Goal: Task Accomplishment & Management: Use online tool/utility

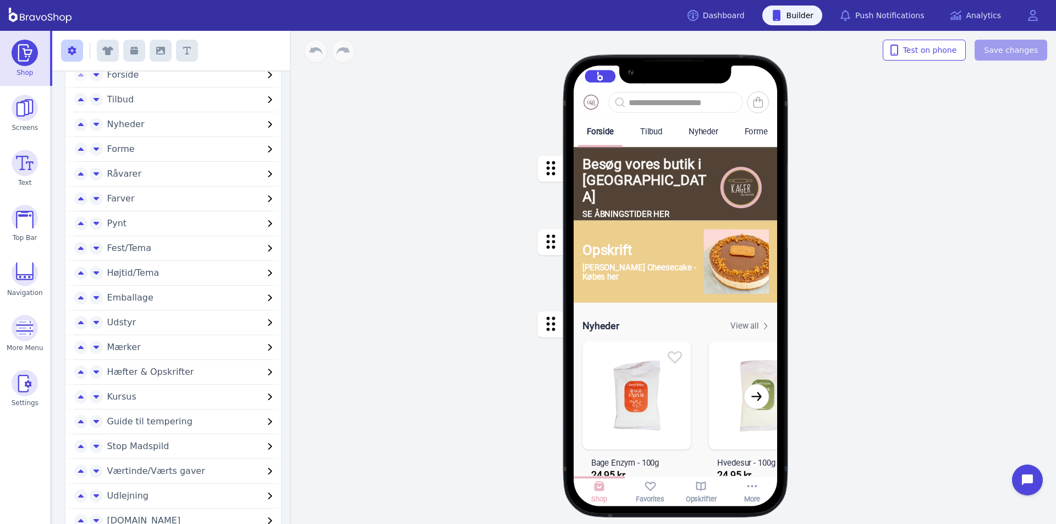
scroll to position [52, 0]
click at [227, 245] on span "Fest/Tema" at bounding box center [185, 246] width 157 height 13
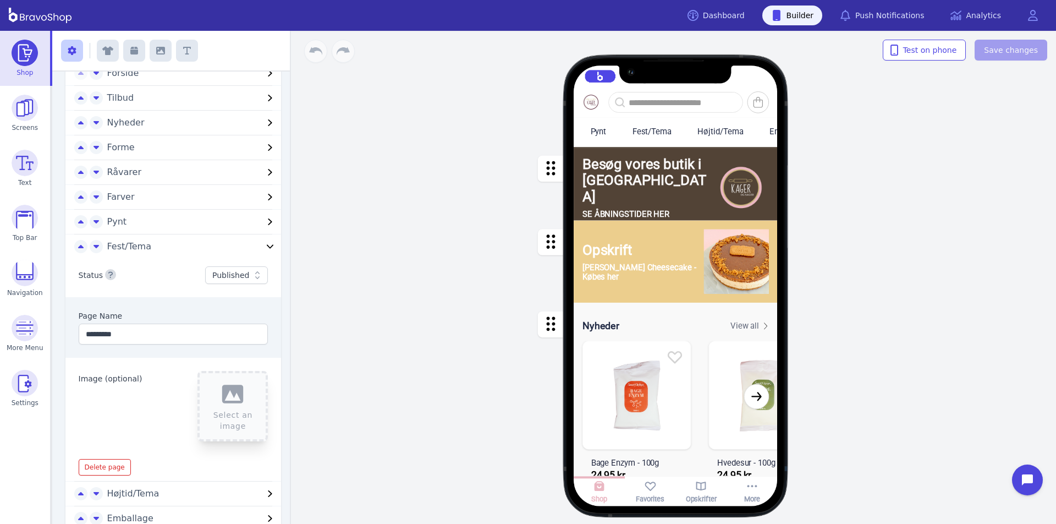
scroll to position [0, 304]
click at [671, 128] on div "Fest/Tema" at bounding box center [657, 131] width 39 height 10
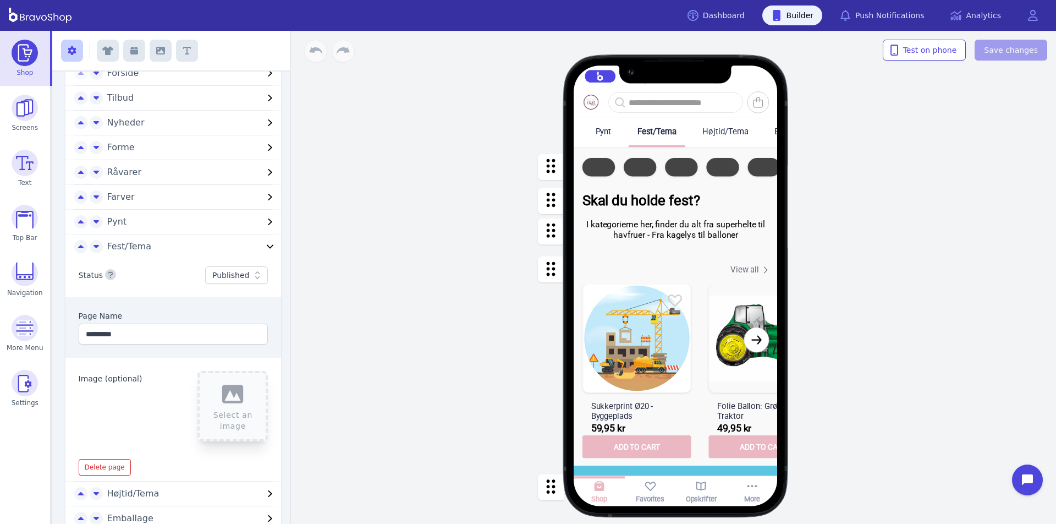
click at [681, 164] on div "button" at bounding box center [676, 167] width 204 height 40
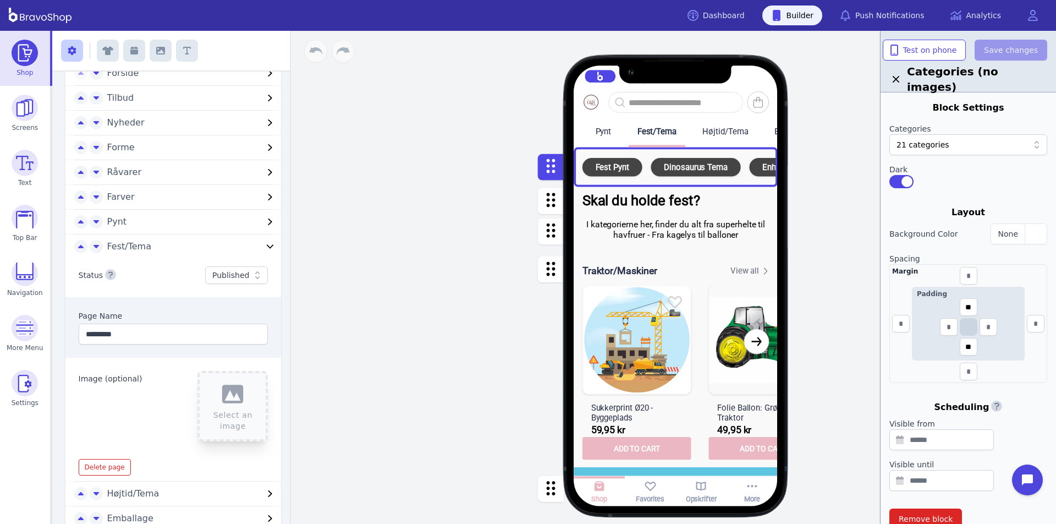
click at [956, 147] on div at bounding box center [989, 144] width 79 height 11
type input "******"
click at [838, 248] on div "Forside Tilbud Nyheder Forme Råvarer Farver Pynt Fest/Tema Højtid/Tema Emballag…" at bounding box center [675, 277] width 761 height 493
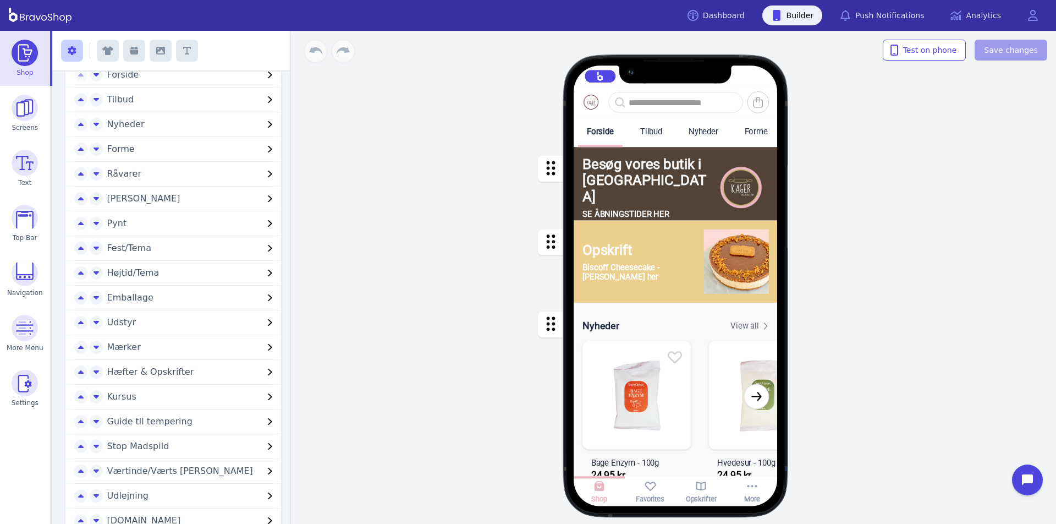
scroll to position [52, 0]
click at [227, 245] on span "Fest/Tema" at bounding box center [185, 246] width 157 height 13
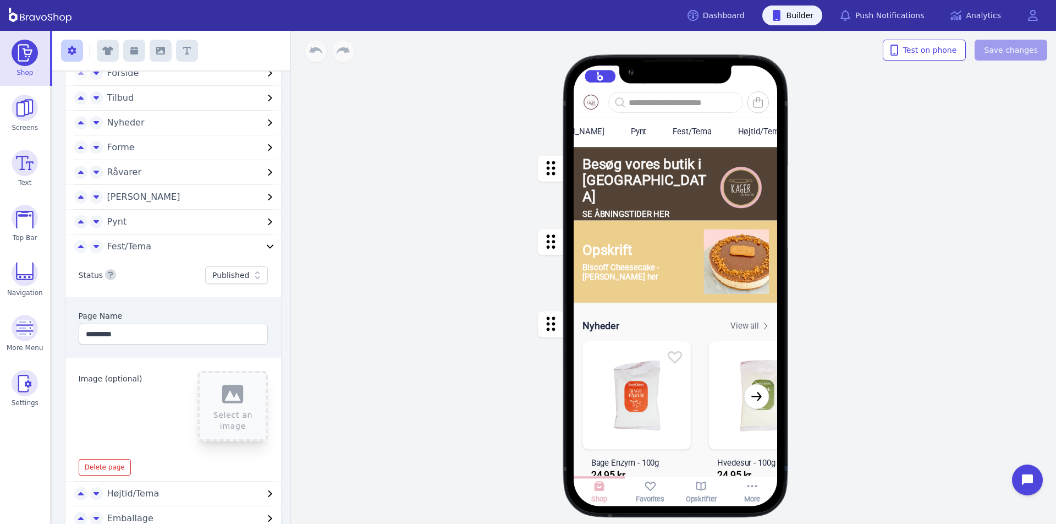
scroll to position [0, 304]
click at [678, 128] on div "Fest/Tema" at bounding box center [697, 131] width 39 height 10
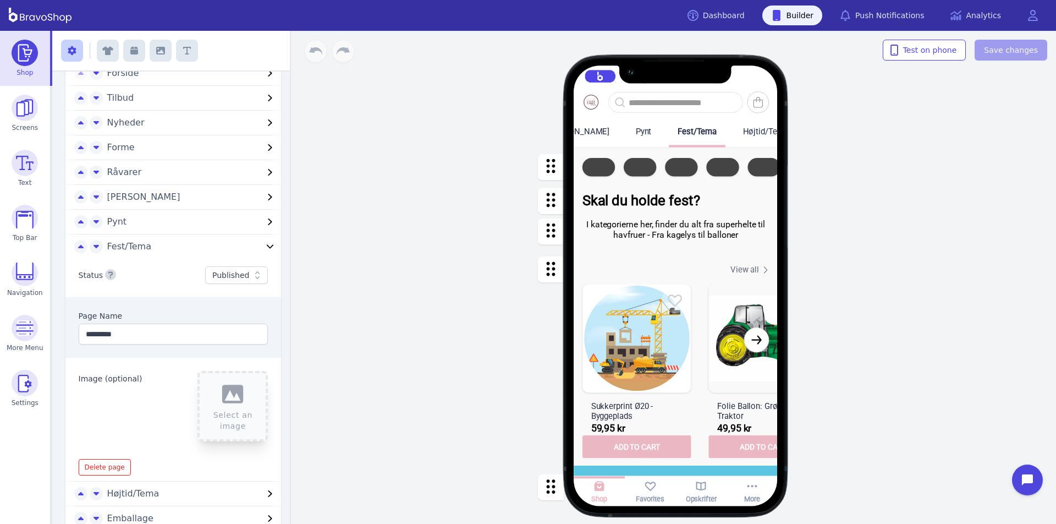
click at [681, 164] on div "button" at bounding box center [676, 167] width 204 height 40
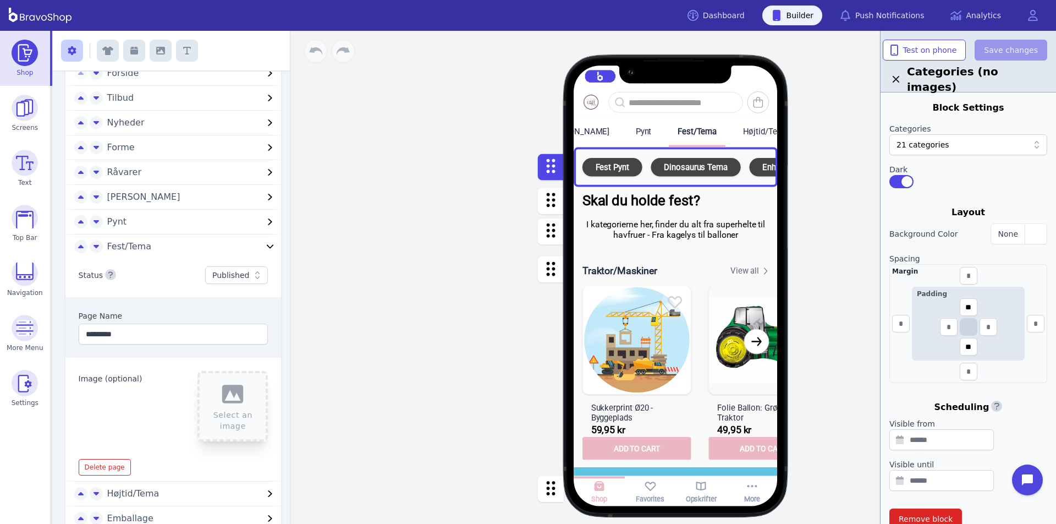
click at [956, 147] on div at bounding box center [989, 144] width 79 height 11
type input "******"
click at [838, 248] on div "Forside Tilbud Nyheder Forme Råvarer Farver Pynt Fest/Tema Højtid/Tema Emballag…" at bounding box center [675, 277] width 761 height 493
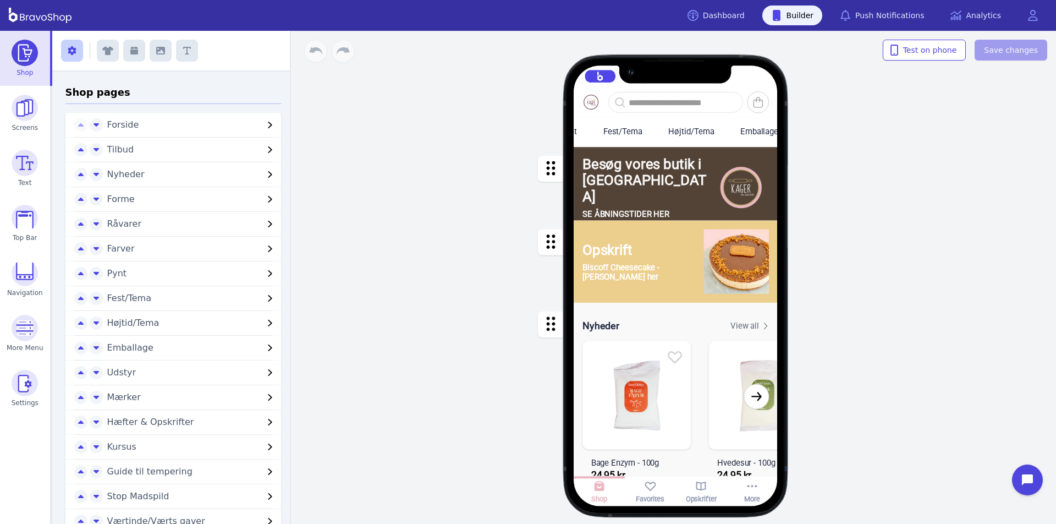
scroll to position [0, 322]
click at [651, 127] on div "Fest/Tema" at bounding box center [638, 131] width 39 height 10
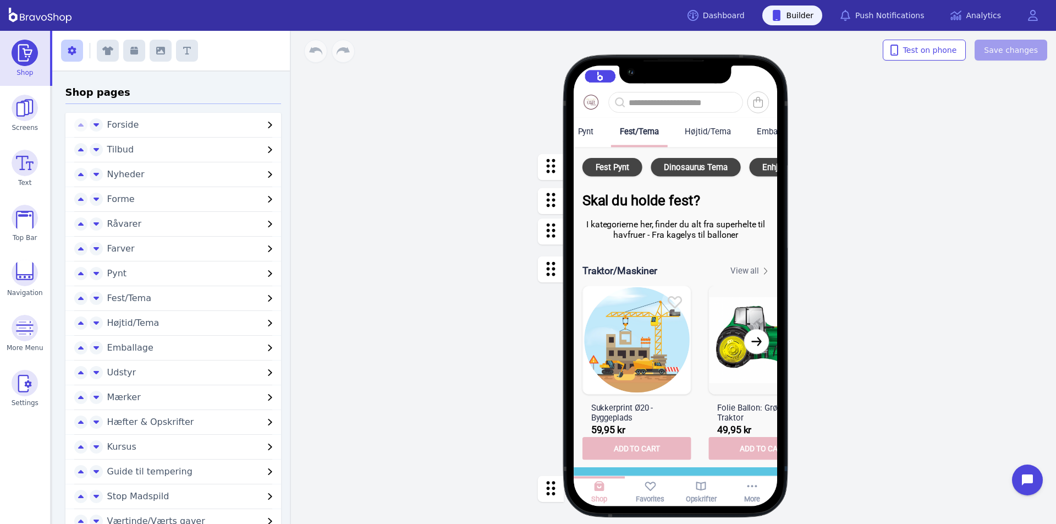
click at [677, 168] on div "button" at bounding box center [676, 167] width 204 height 40
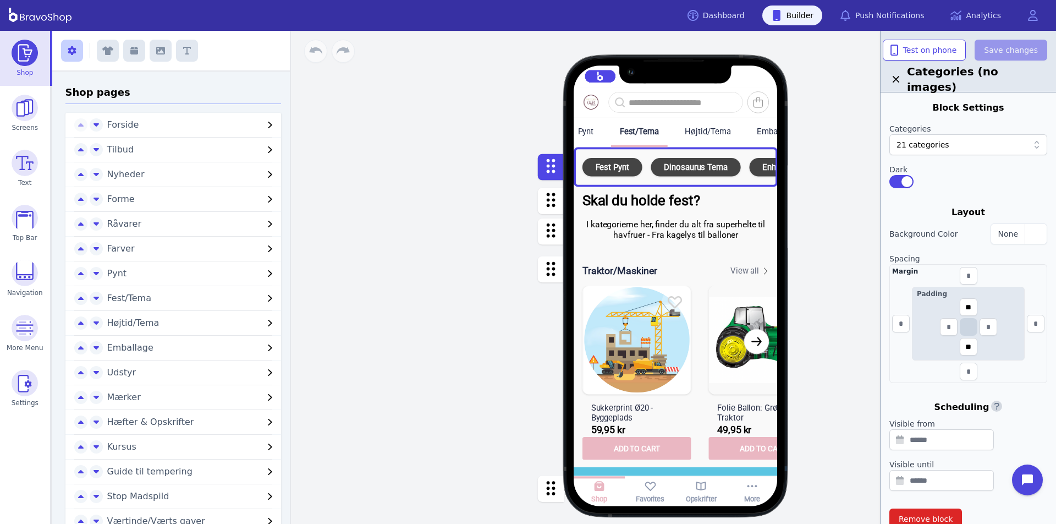
click at [946, 151] on div "21 categories" at bounding box center [969, 144] width 158 height 21
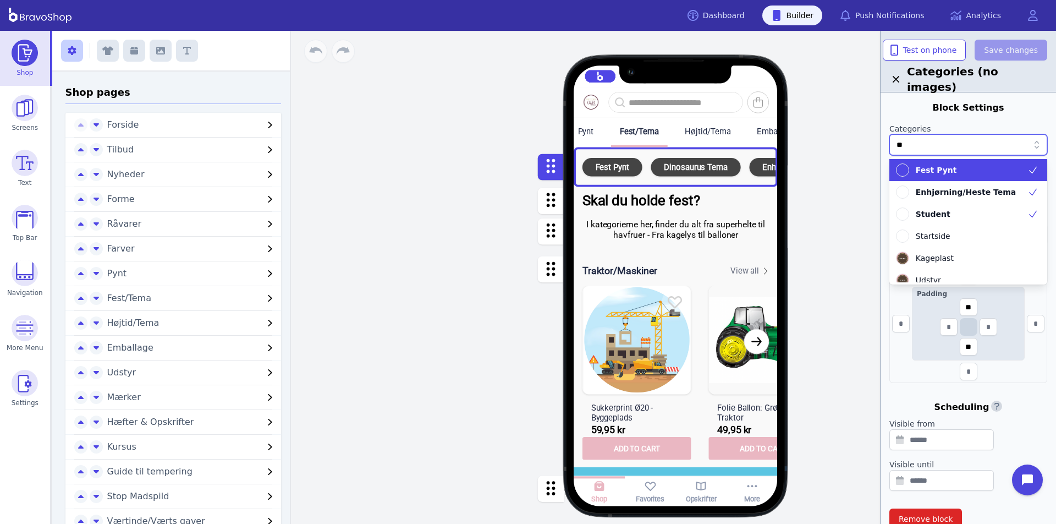
type input "***"
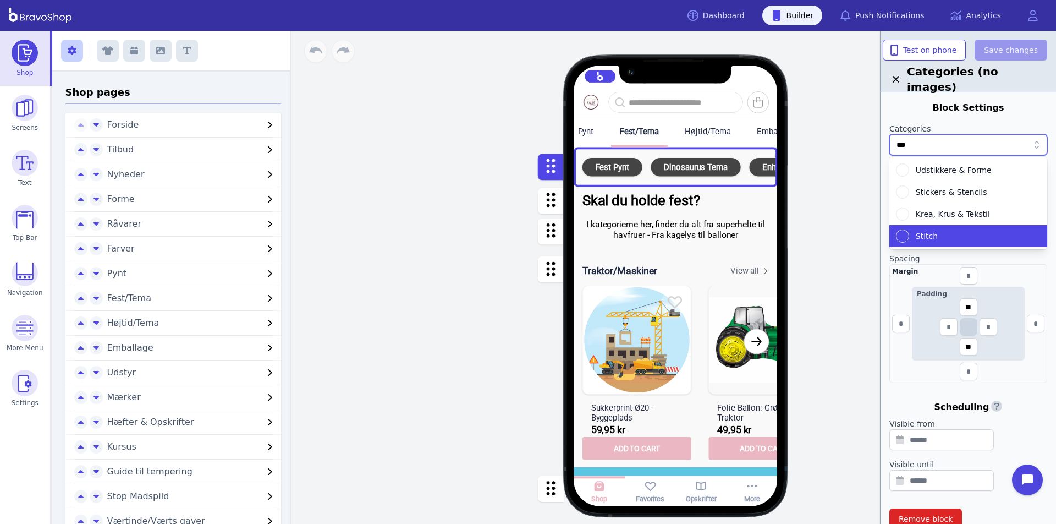
click at [912, 237] on div "Stitch" at bounding box center [961, 235] width 131 height 13
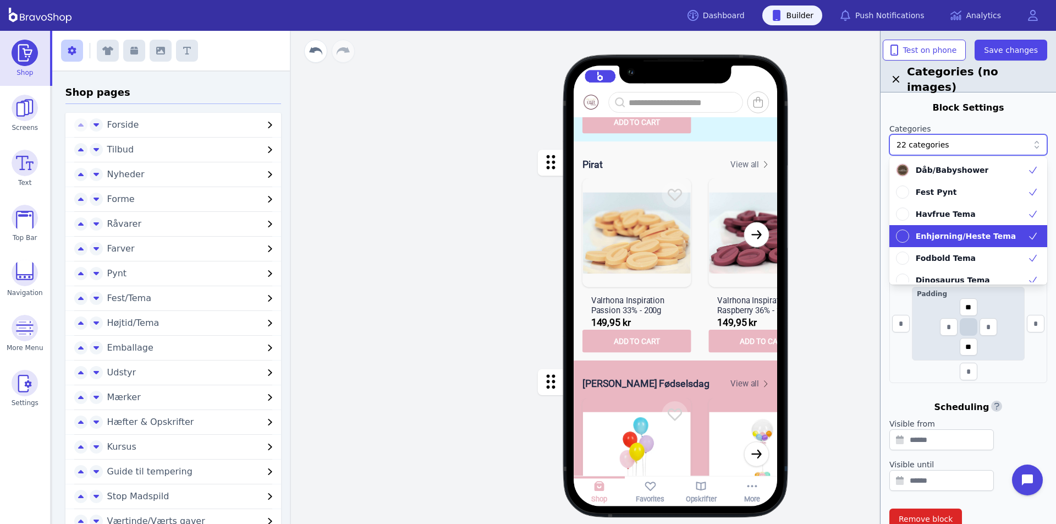
scroll to position [1886, 0]
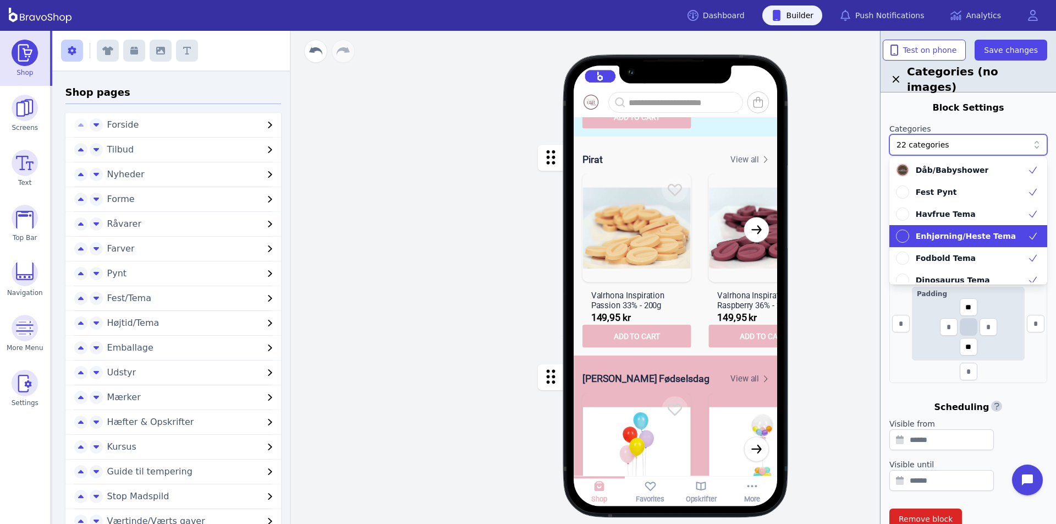
click at [759, 225] on div "button" at bounding box center [676, 246] width 204 height 221
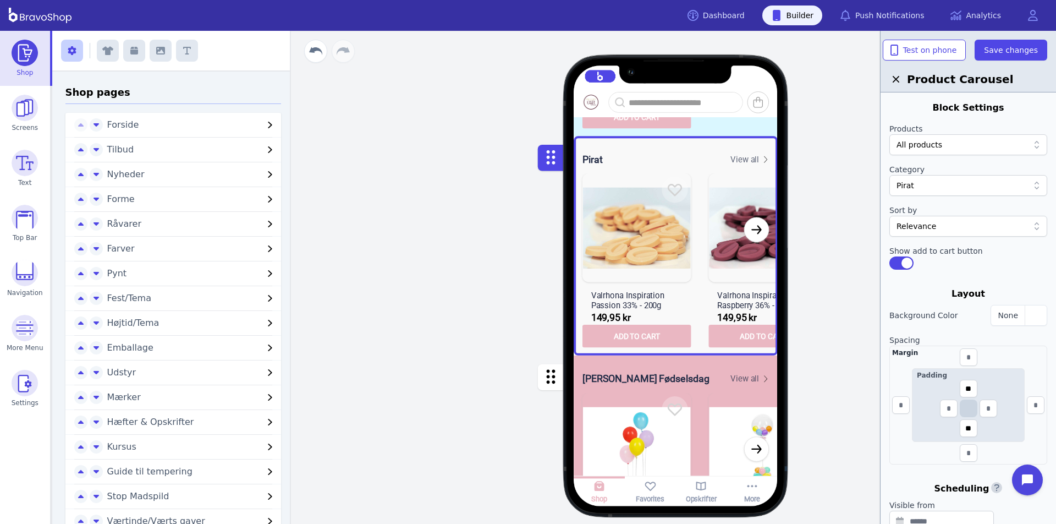
click at [932, 184] on div at bounding box center [963, 185] width 132 height 11
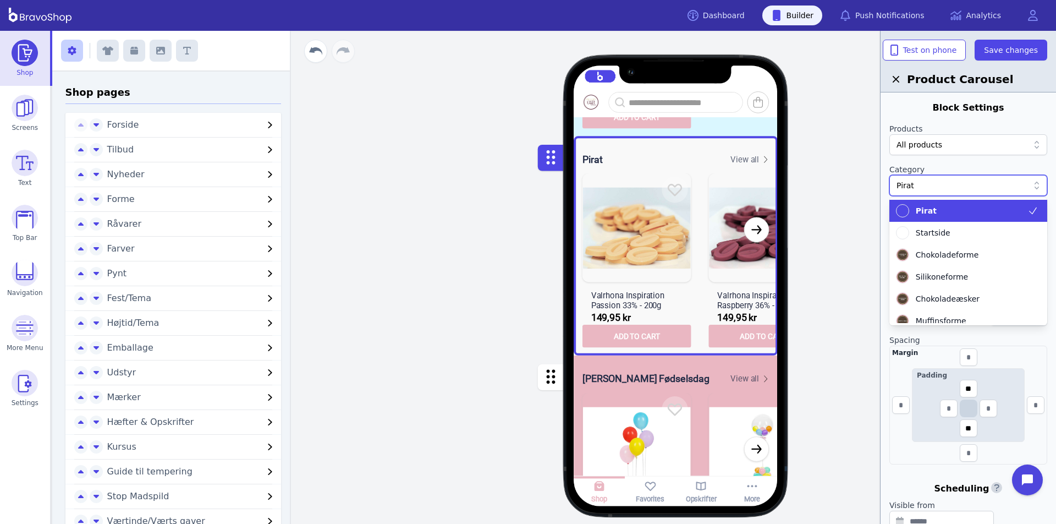
click at [932, 184] on div at bounding box center [963, 185] width 132 height 11
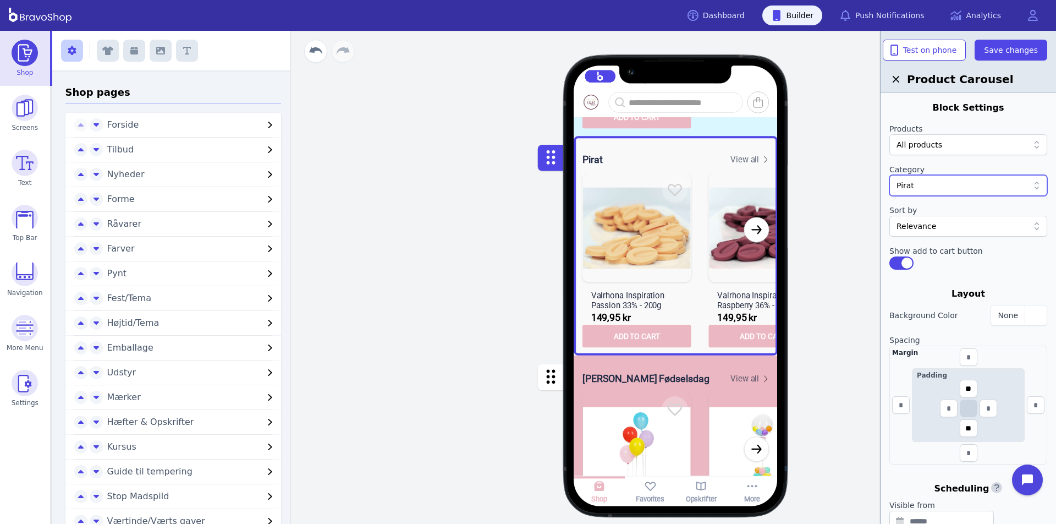
click at [929, 185] on div at bounding box center [963, 185] width 132 height 11
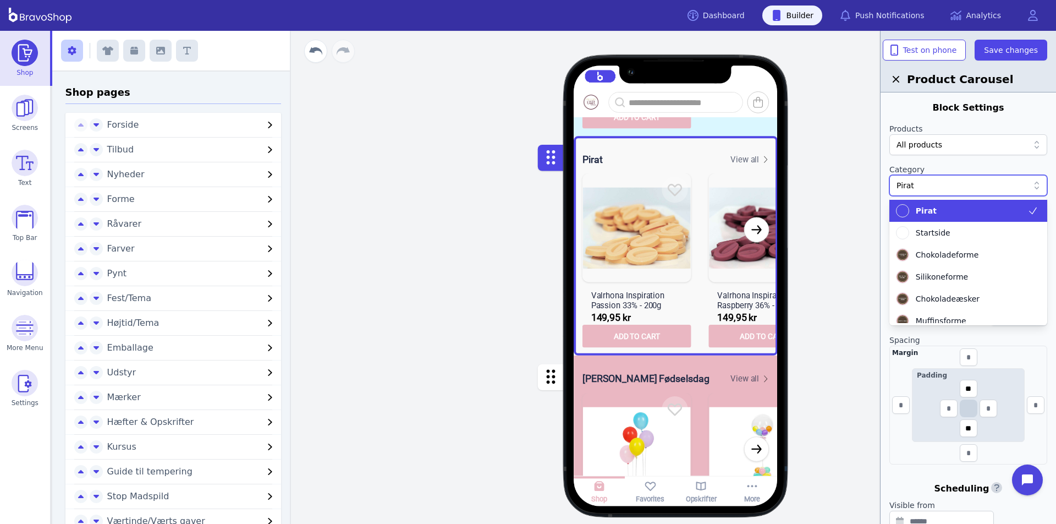
click at [929, 185] on div at bounding box center [963, 185] width 132 height 11
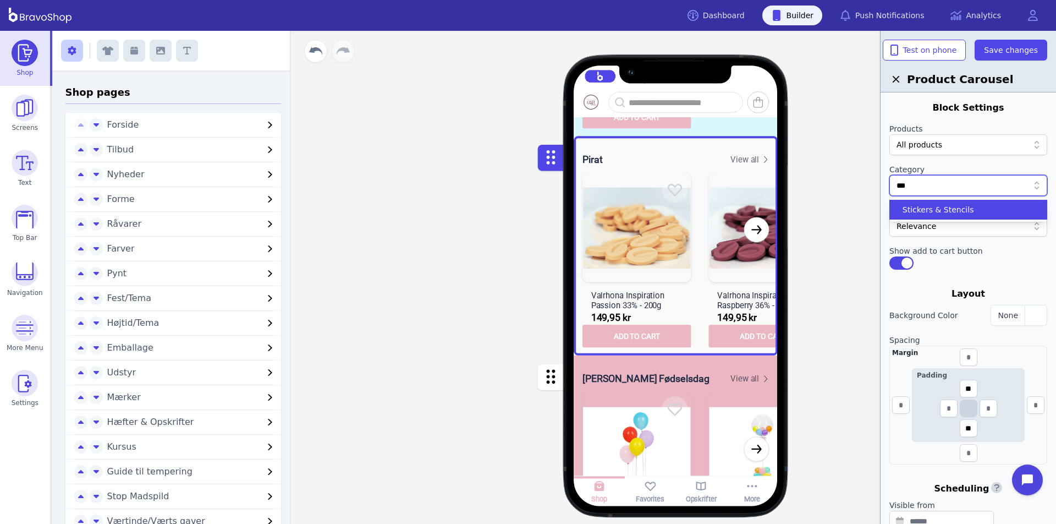
type input "****"
click at [931, 211] on div "Stitch" at bounding box center [961, 209] width 131 height 11
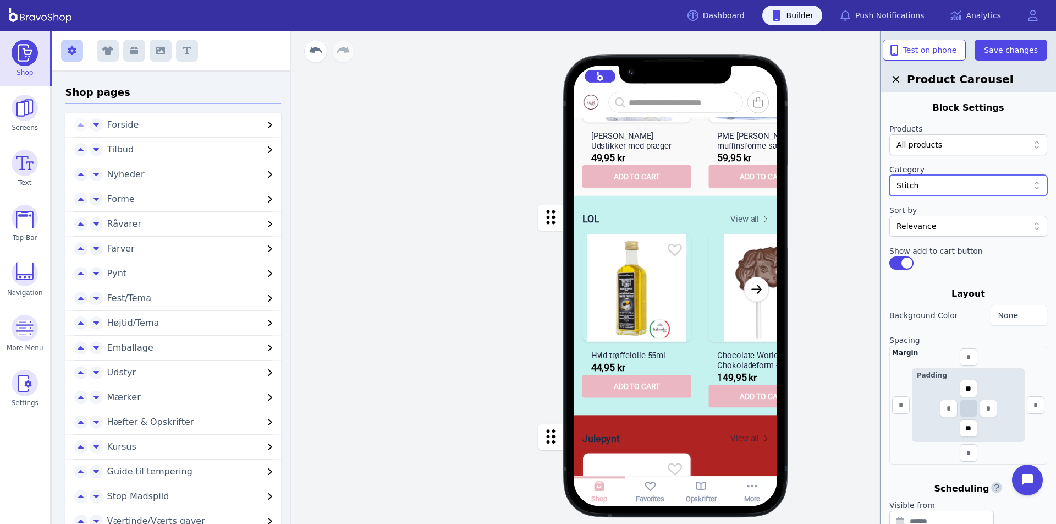
scroll to position [4285, 0]
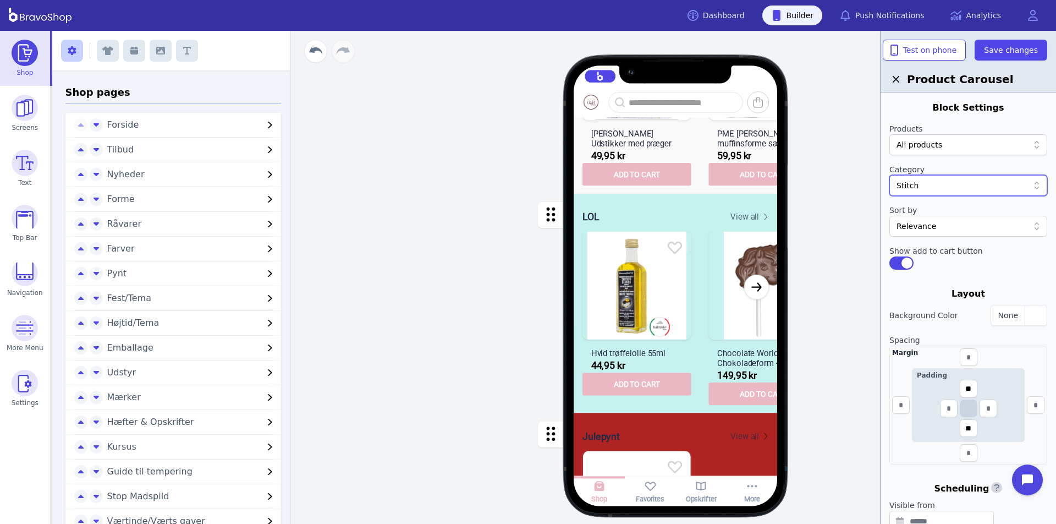
click at [705, 243] on div "button" at bounding box center [676, 303] width 204 height 221
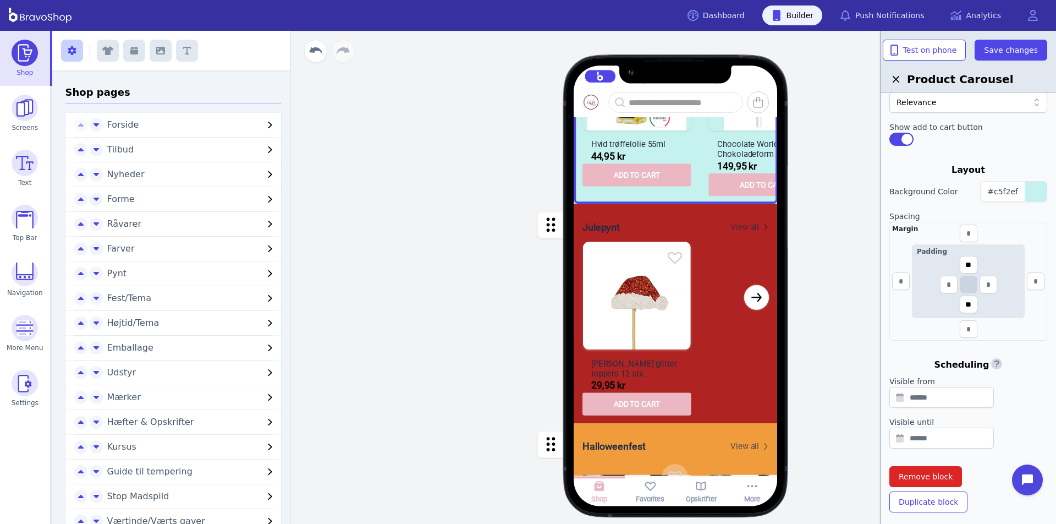
scroll to position [157, 0]
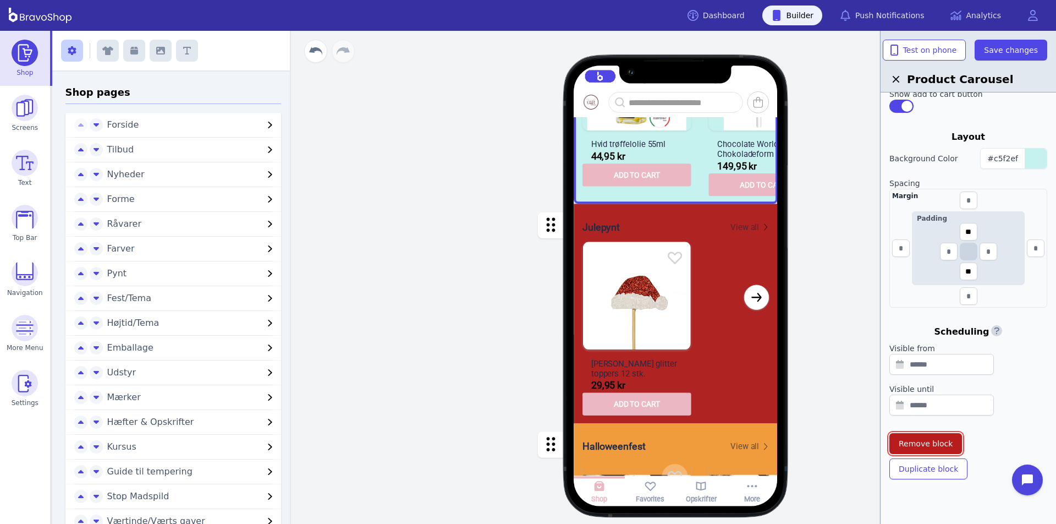
click at [930, 440] on span "Remove block" at bounding box center [926, 443] width 54 height 11
click at [992, 412] on button "Confirm" at bounding box center [999, 407] width 38 height 17
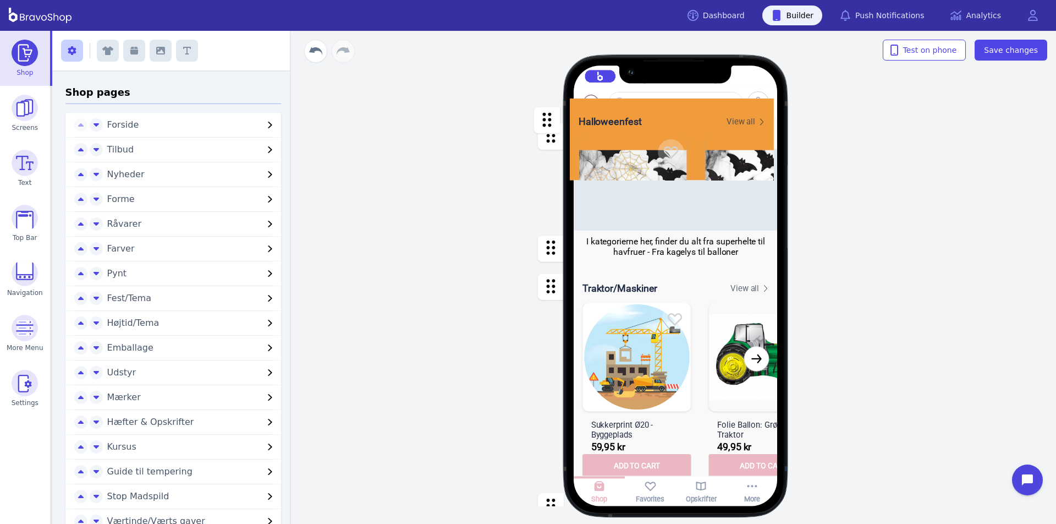
scroll to position [0, 0]
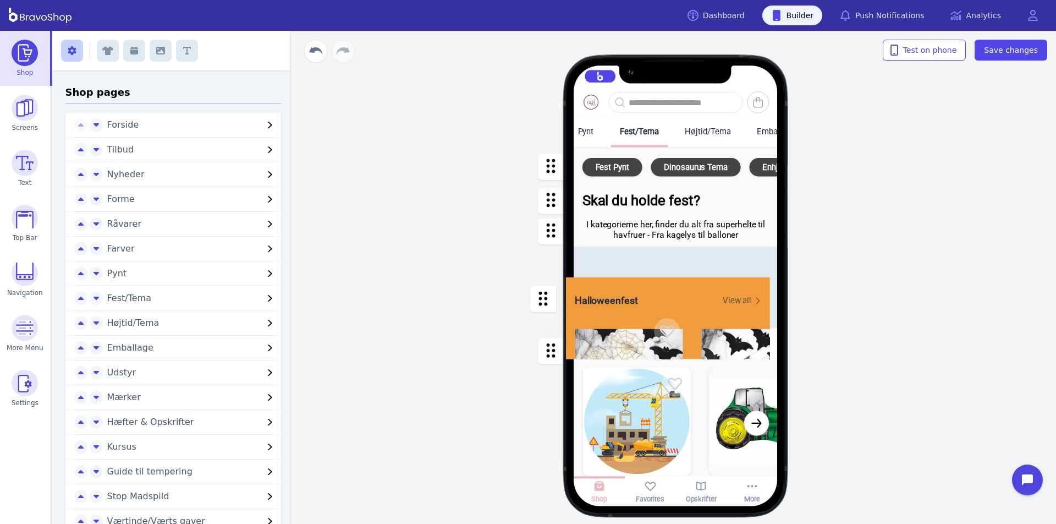
drag, startPoint x: 548, startPoint y: 245, endPoint x: 546, endPoint y: 294, distance: 49.0
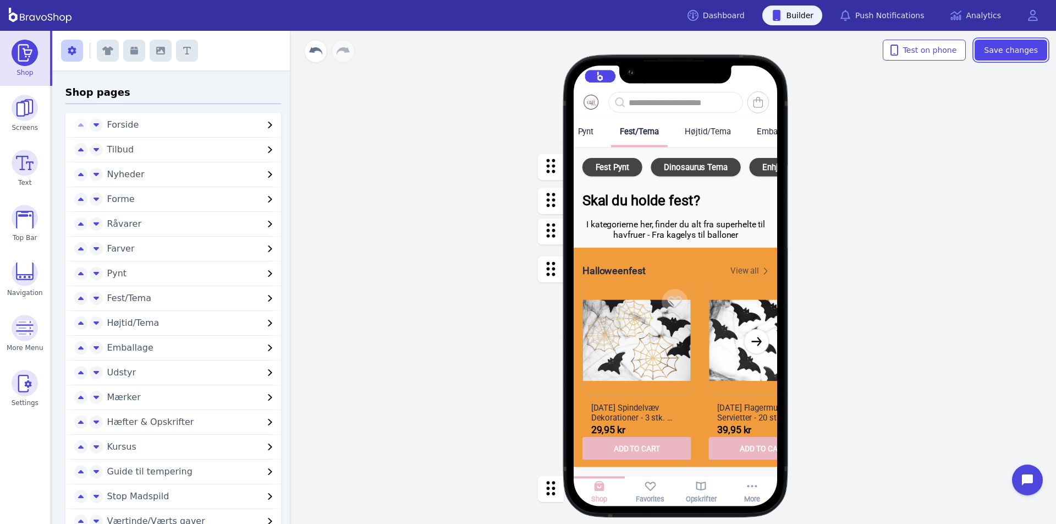
click at [1032, 48] on span "Save changes" at bounding box center [1011, 50] width 54 height 11
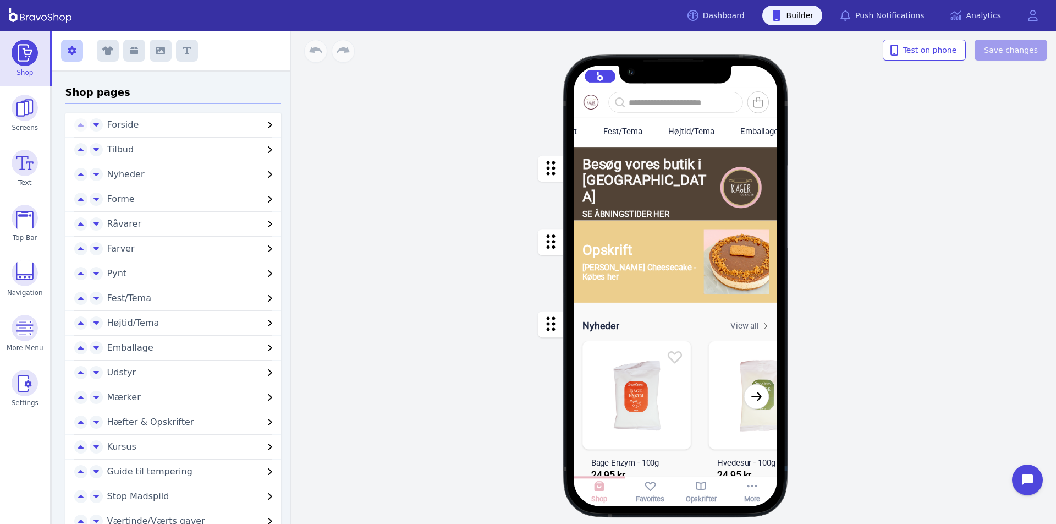
scroll to position [0, 322]
click at [651, 127] on div "Fest/Tema" at bounding box center [638, 131] width 39 height 10
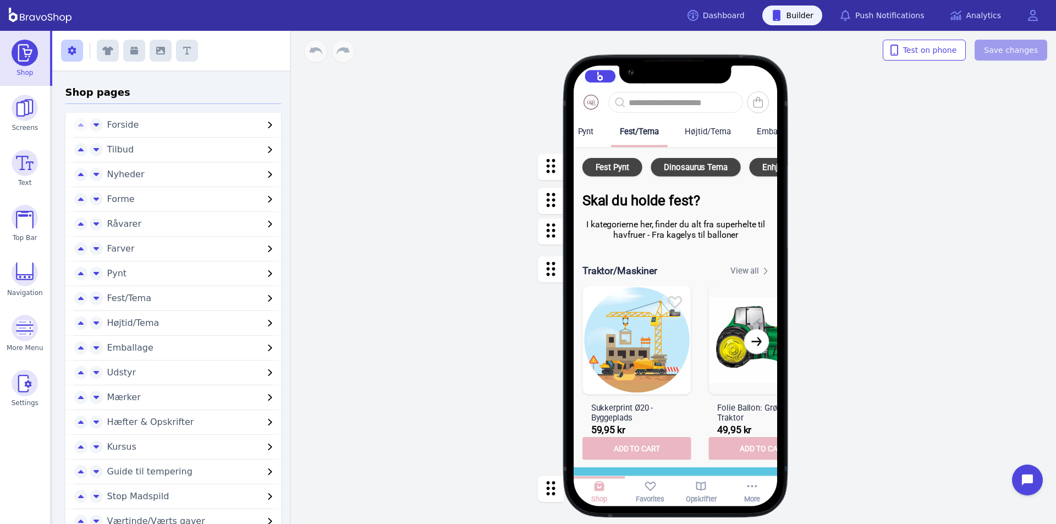
click at [677, 168] on div "button" at bounding box center [676, 167] width 204 height 40
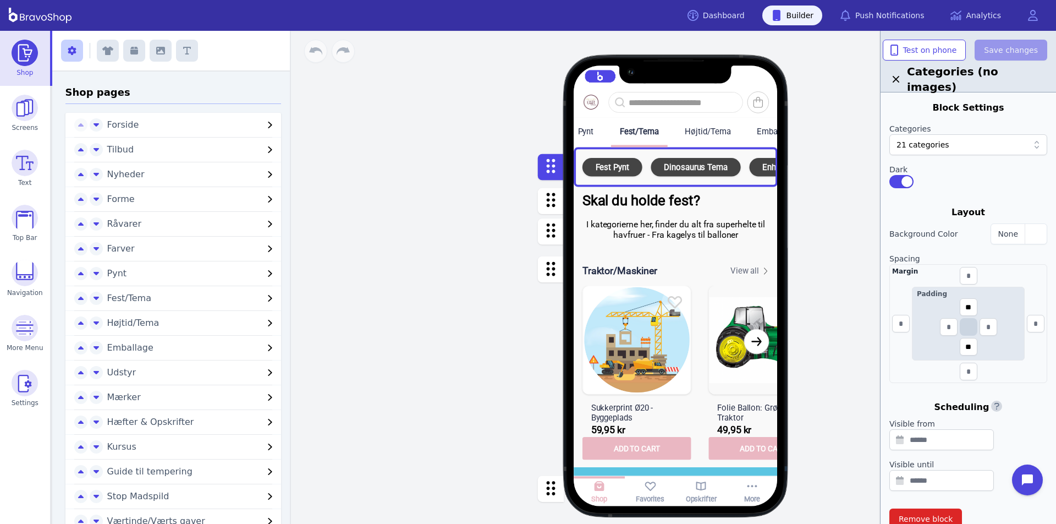
click at [946, 151] on div "21 categories" at bounding box center [969, 144] width 158 height 21
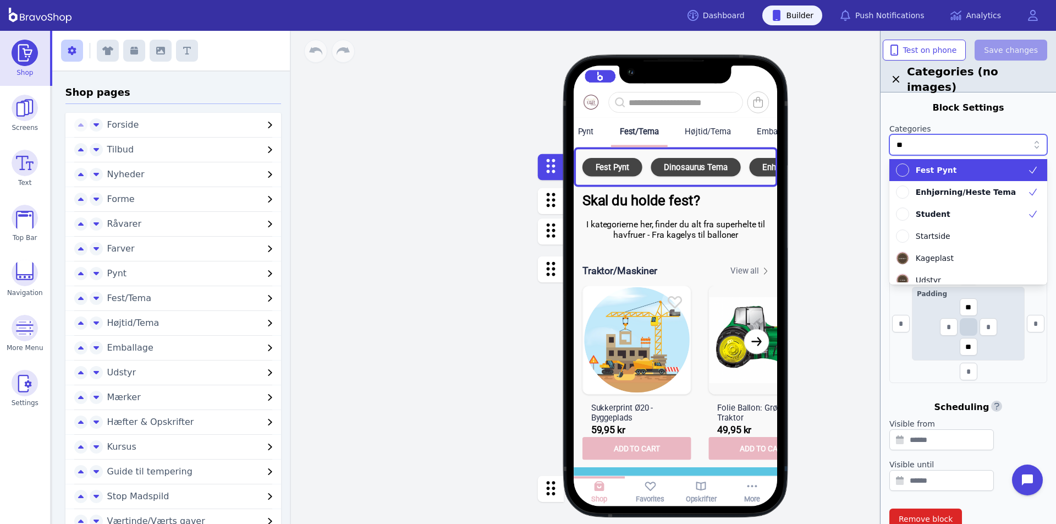
type input "***"
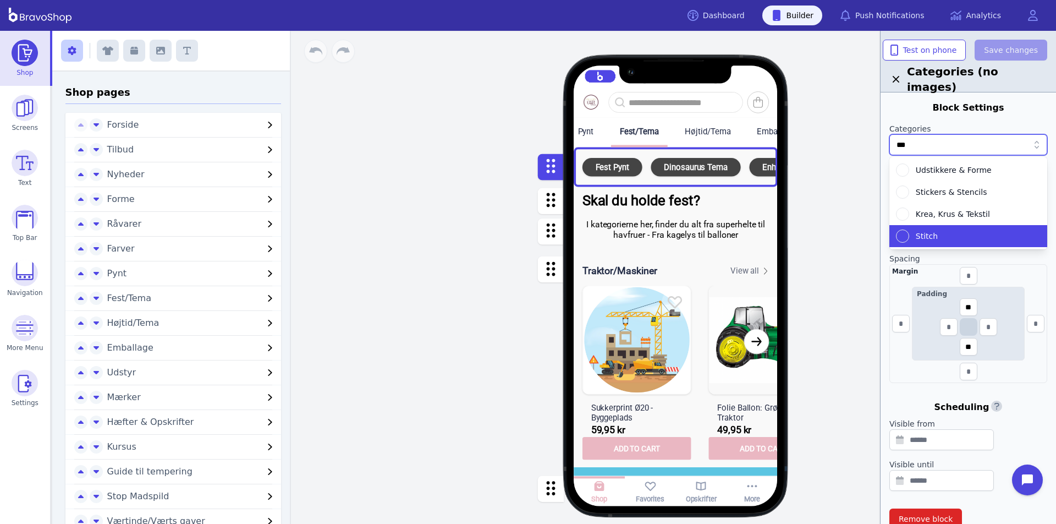
click at [912, 237] on div "Stitch" at bounding box center [961, 235] width 131 height 13
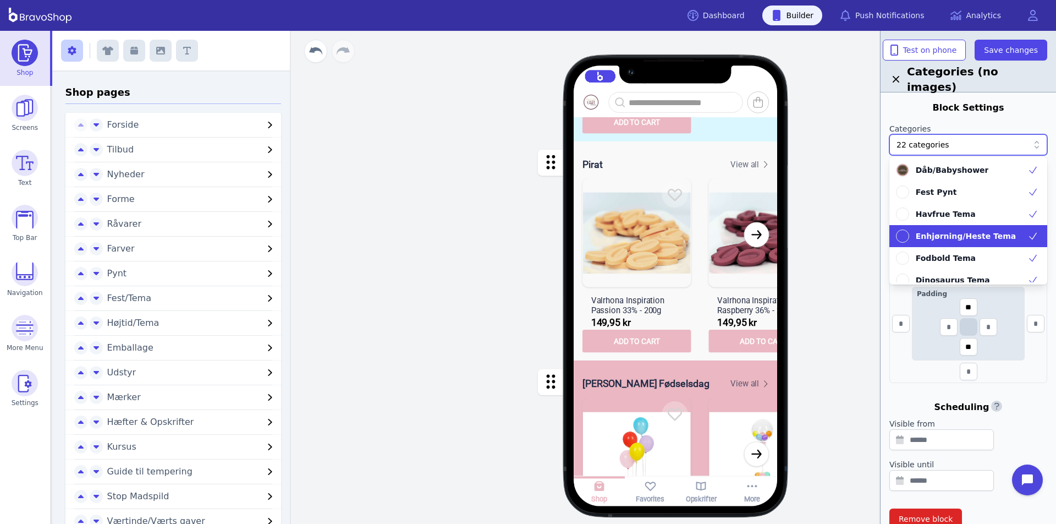
scroll to position [1886, 0]
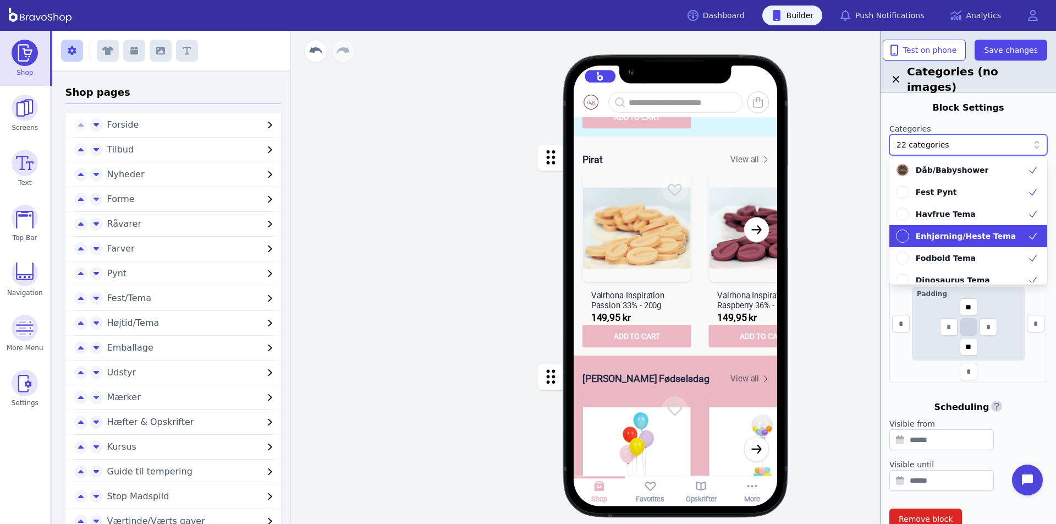
click at [759, 225] on div "button" at bounding box center [676, 246] width 204 height 221
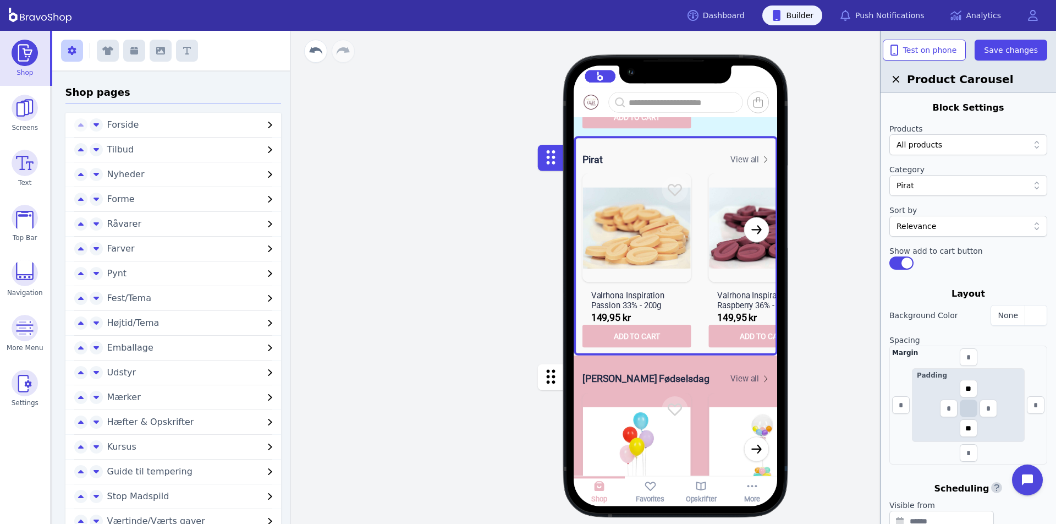
click at [932, 184] on div at bounding box center [963, 185] width 132 height 11
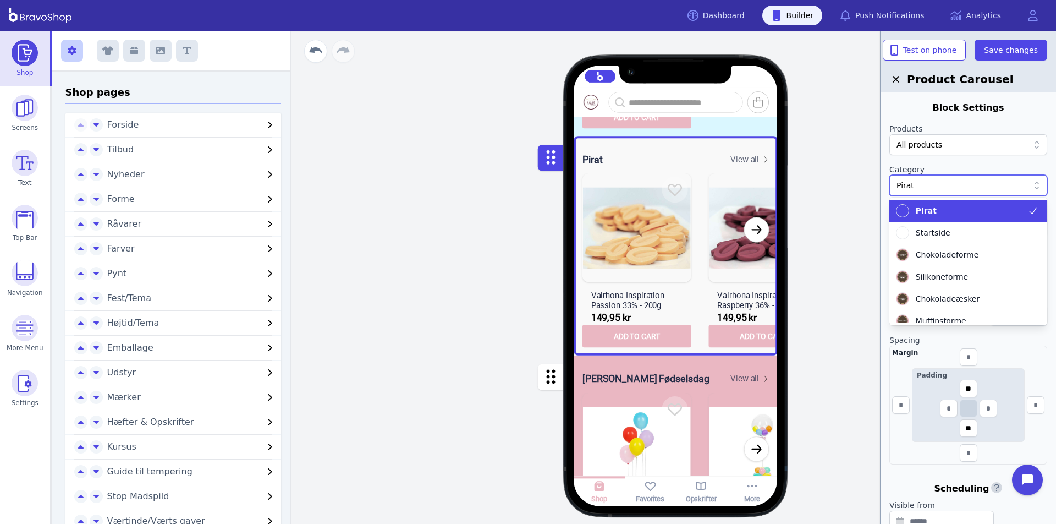
click at [932, 184] on div at bounding box center [963, 185] width 132 height 11
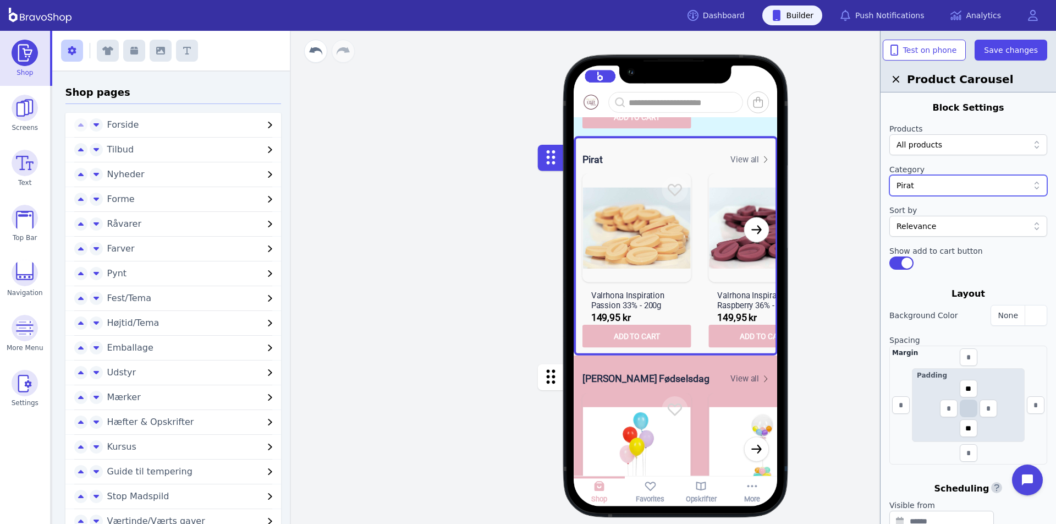
click at [929, 185] on div at bounding box center [963, 185] width 132 height 11
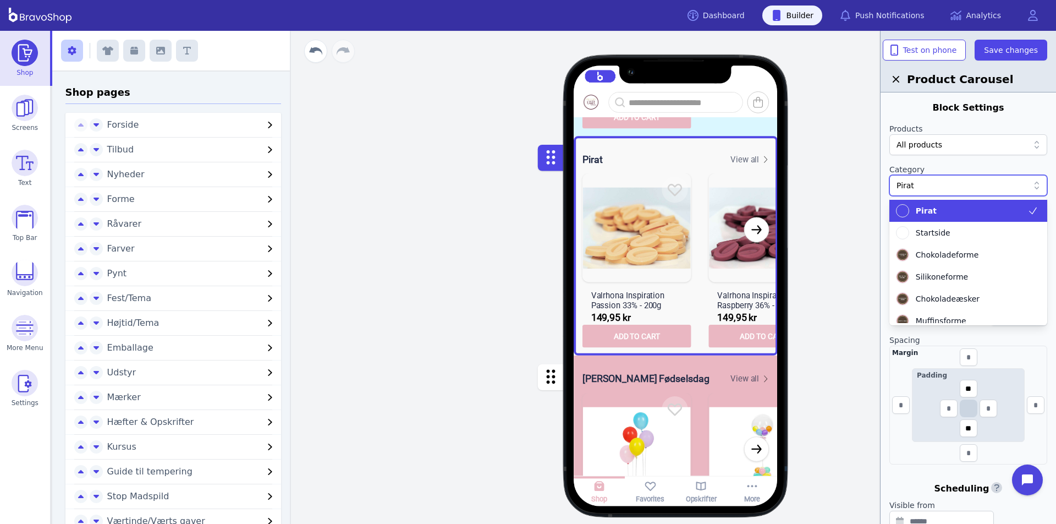
click at [929, 185] on div at bounding box center [963, 185] width 132 height 11
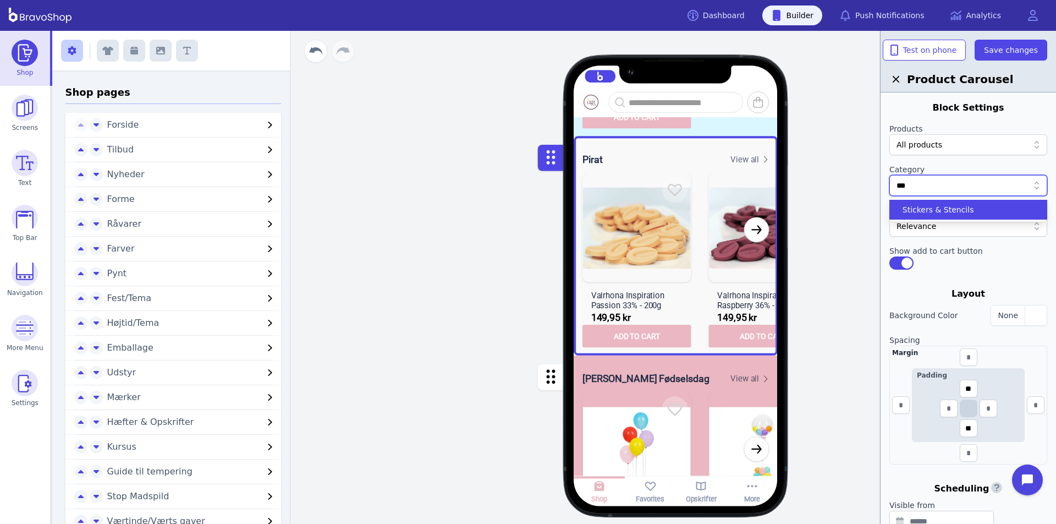
type input "****"
click at [931, 211] on div "Stitch" at bounding box center [961, 209] width 131 height 11
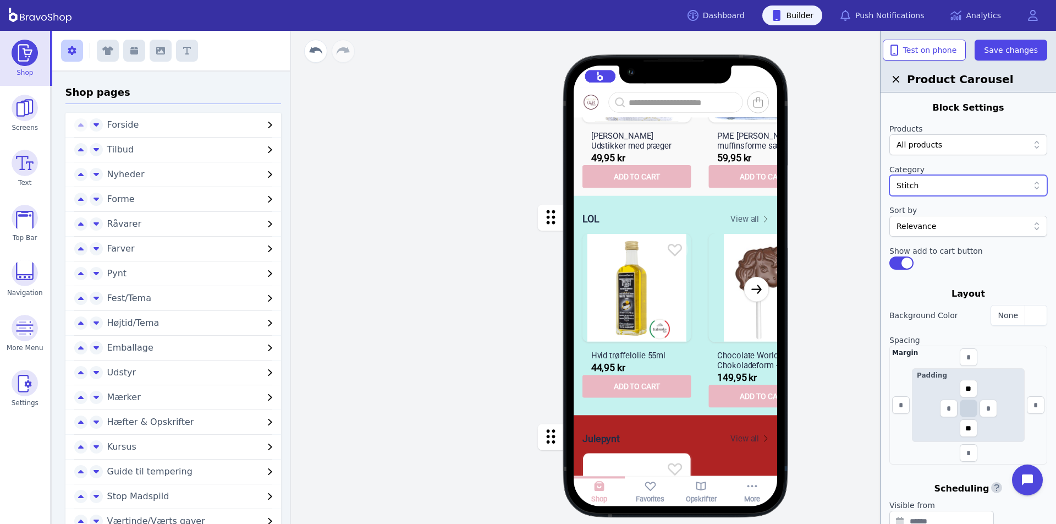
scroll to position [4285, 0]
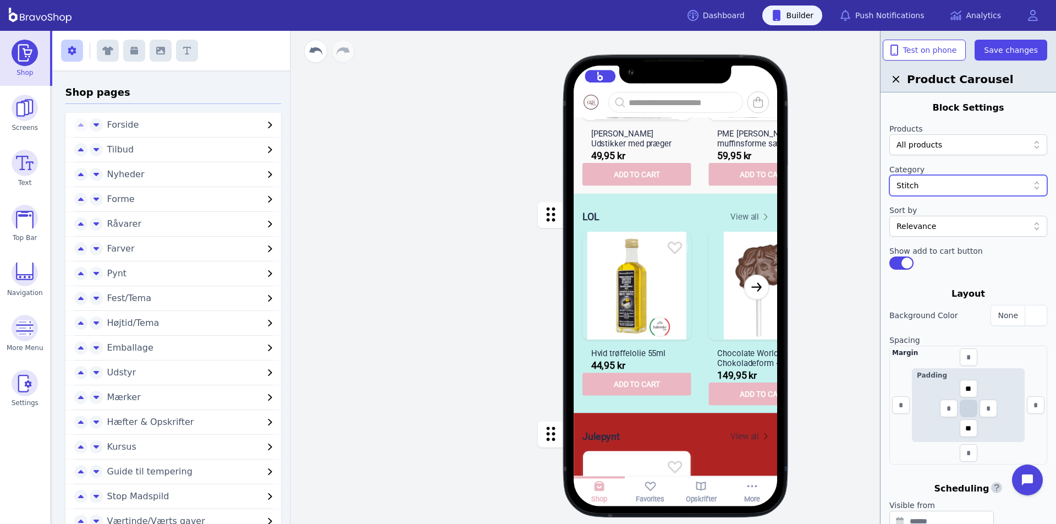
click at [705, 243] on div "button" at bounding box center [676, 303] width 204 height 221
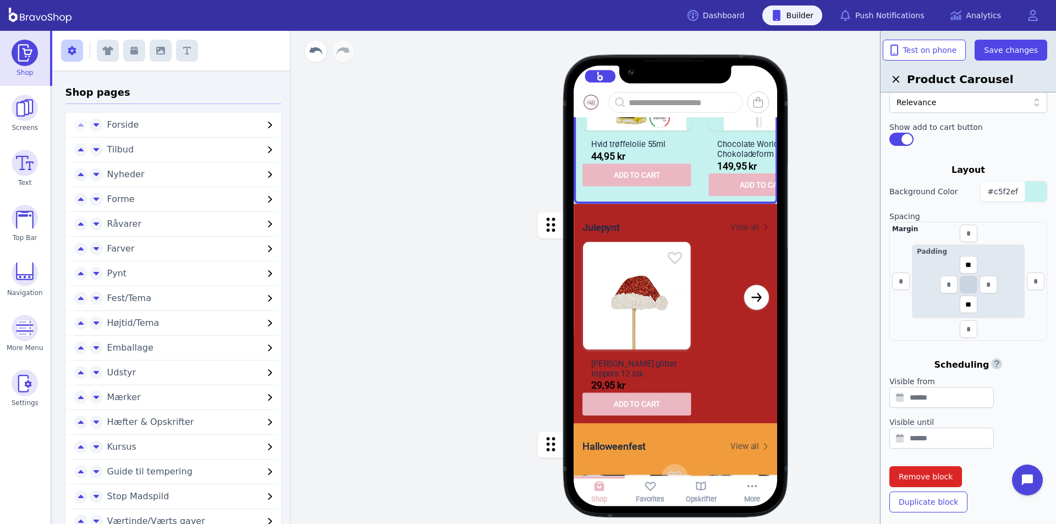
scroll to position [157, 0]
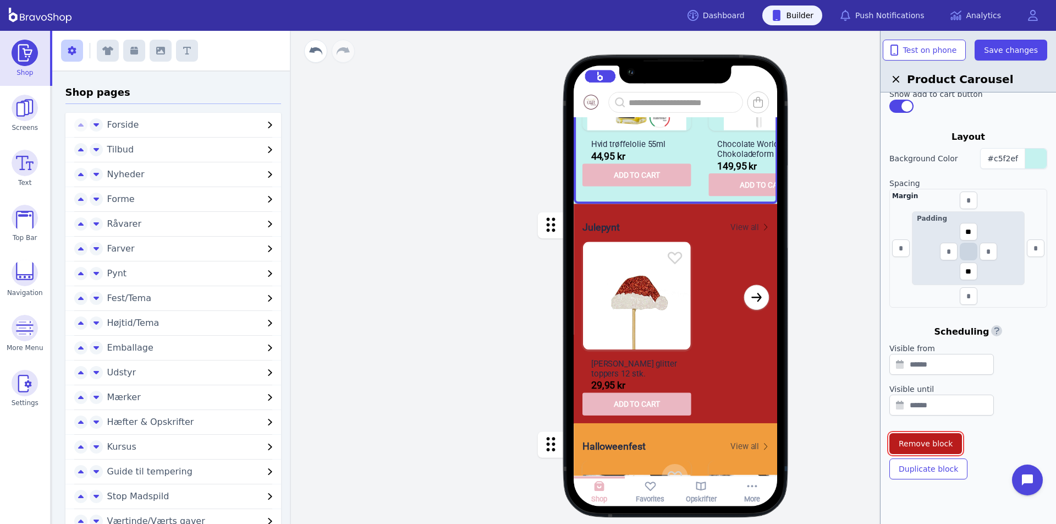
click at [930, 440] on span "Remove block" at bounding box center [926, 443] width 54 height 11
click at [992, 412] on button "Confirm" at bounding box center [999, 407] width 38 height 17
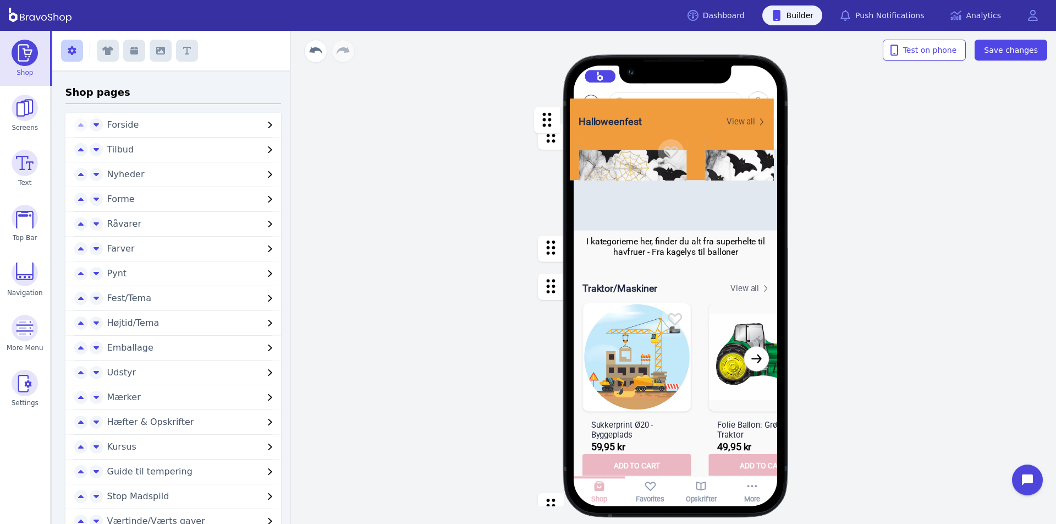
scroll to position [0, 0]
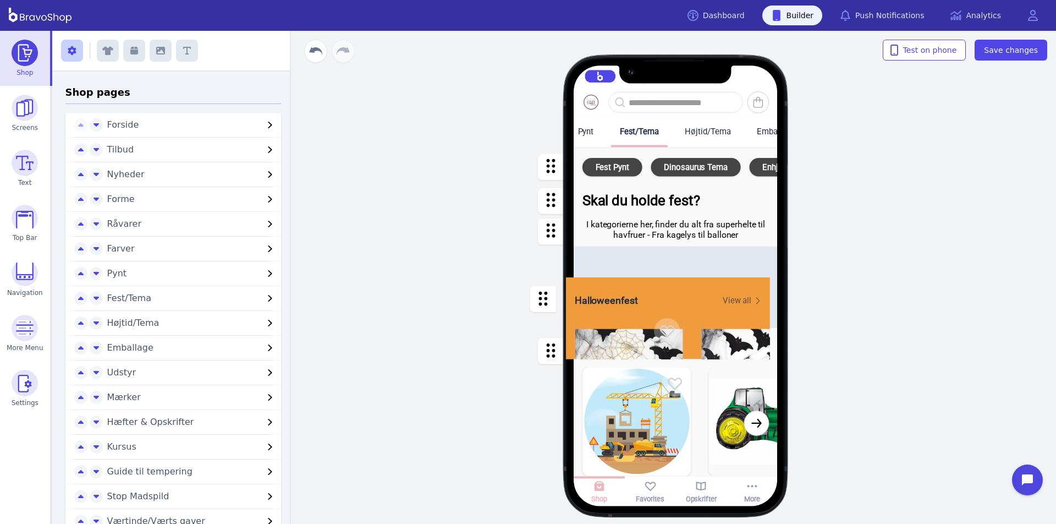
drag, startPoint x: 548, startPoint y: 245, endPoint x: 546, endPoint y: 294, distance: 49.0
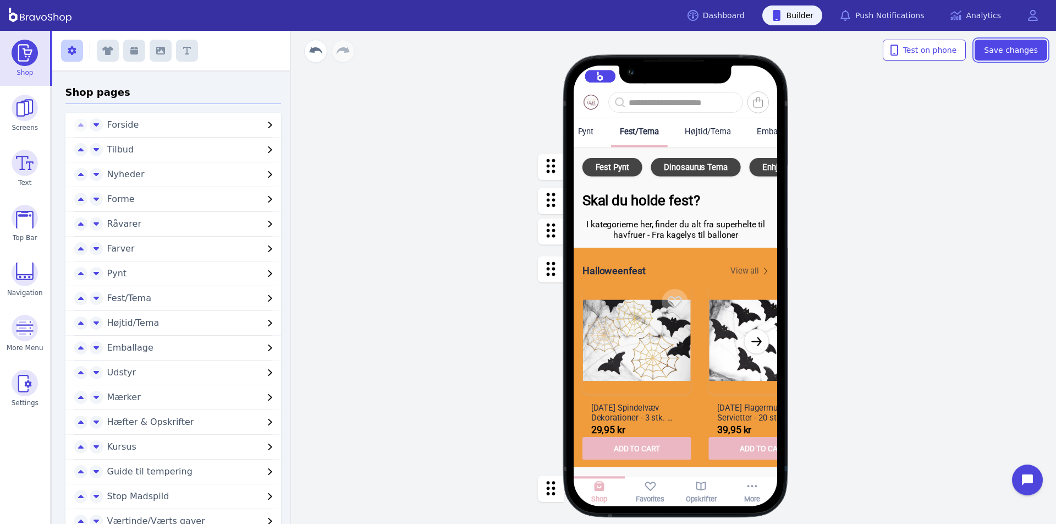
click at [1032, 48] on span "Save changes" at bounding box center [1011, 50] width 54 height 11
